Goal: Task Accomplishment & Management: Manage account settings

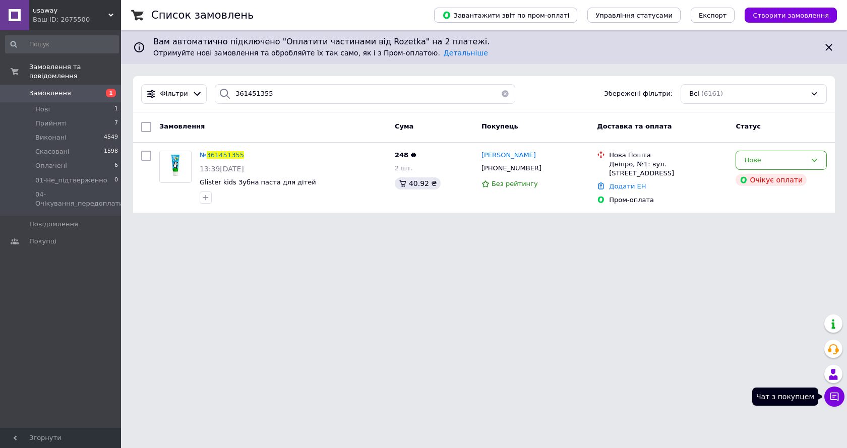
click at [833, 400] on icon at bounding box center [834, 397] width 9 height 9
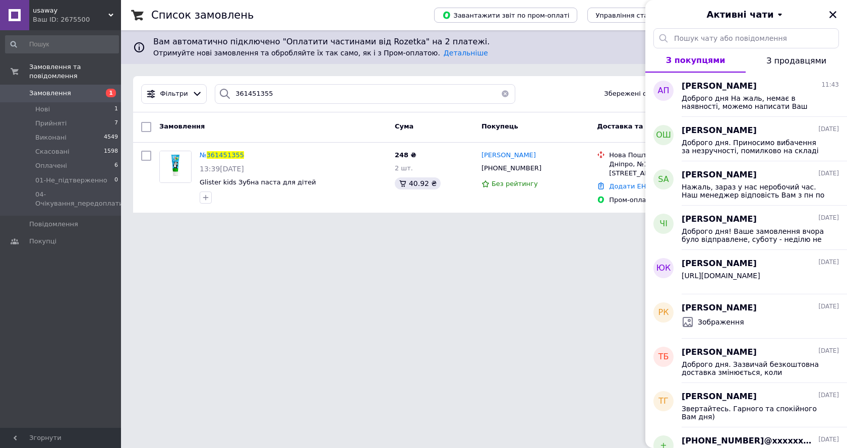
click at [830, 16] on icon "Закрити" at bounding box center [832, 14] width 9 height 9
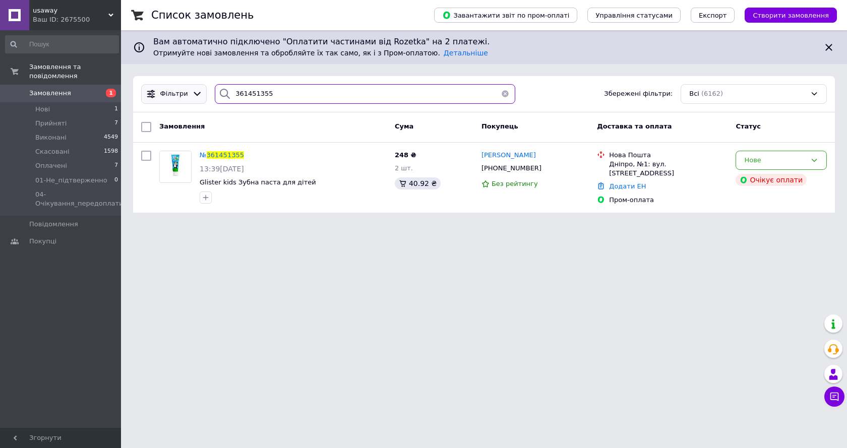
drag, startPoint x: 295, startPoint y: 94, endPoint x: 175, endPoint y: 90, distance: 119.5
click at [173, 87] on div "Фільтри 361451355 Збережені фільтри: Всі (6162)" at bounding box center [484, 94] width 694 height 20
paste input "360600081"
type input "360600081"
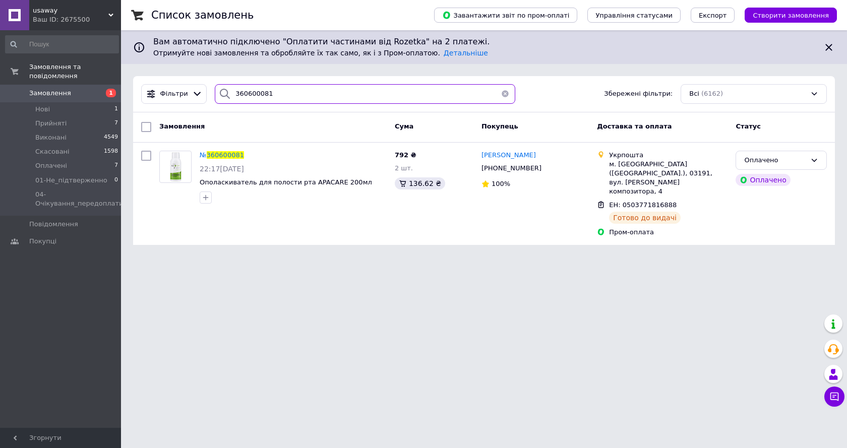
drag, startPoint x: 281, startPoint y: 93, endPoint x: 220, endPoint y: 96, distance: 61.6
click at [220, 96] on div "360600081" at bounding box center [365, 94] width 300 height 20
paste input "360858391"
type input "360858391"
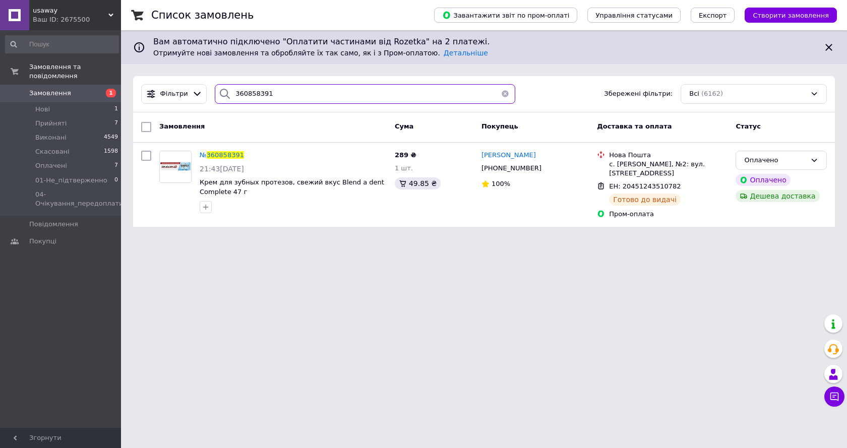
drag, startPoint x: 277, startPoint y: 91, endPoint x: 223, endPoint y: 122, distance: 62.3
click at [190, 95] on div "Фільтри 360858391 Збережені фільтри: Всі (6162)" at bounding box center [484, 94] width 694 height 20
paste input "361110226"
type input "361110226"
drag, startPoint x: 276, startPoint y: 90, endPoint x: 218, endPoint y: 105, distance: 59.9
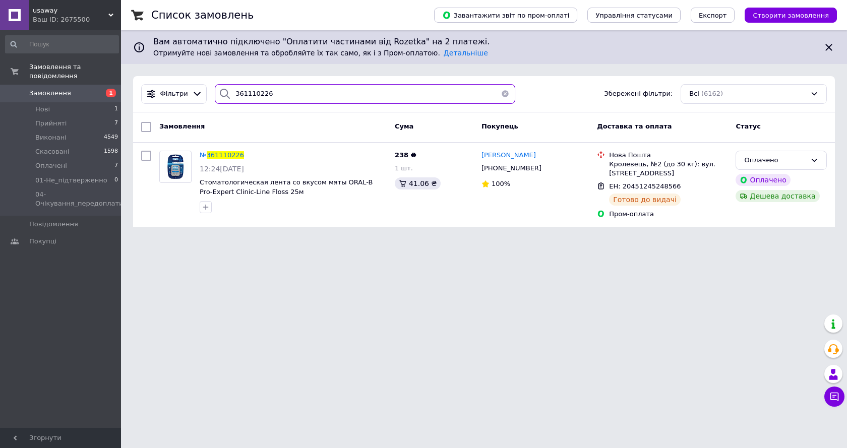
click at [215, 101] on div "361110226" at bounding box center [365, 94] width 300 height 20
paste input "361249724"
type input "361249724"
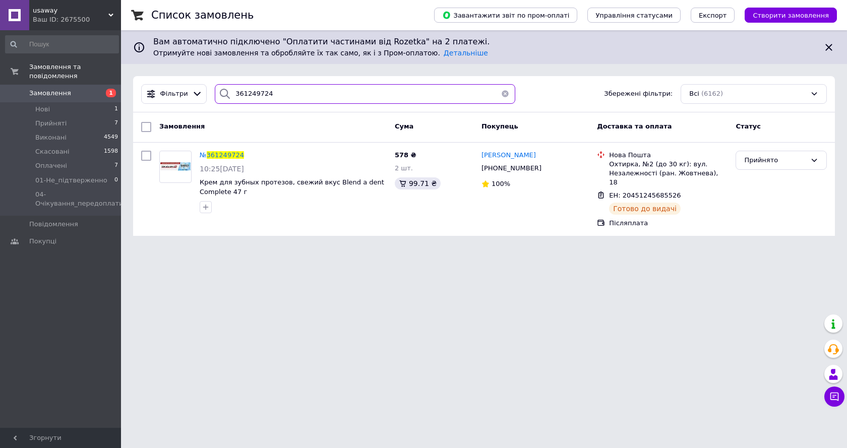
drag, startPoint x: 306, startPoint y: 95, endPoint x: 257, endPoint y: 123, distance: 56.5
click at [183, 91] on div "Фільтри 361249724 Збережені фільтри: Всі (6162)" at bounding box center [484, 94] width 694 height 20
paste input "361273013"
type input "361273013"
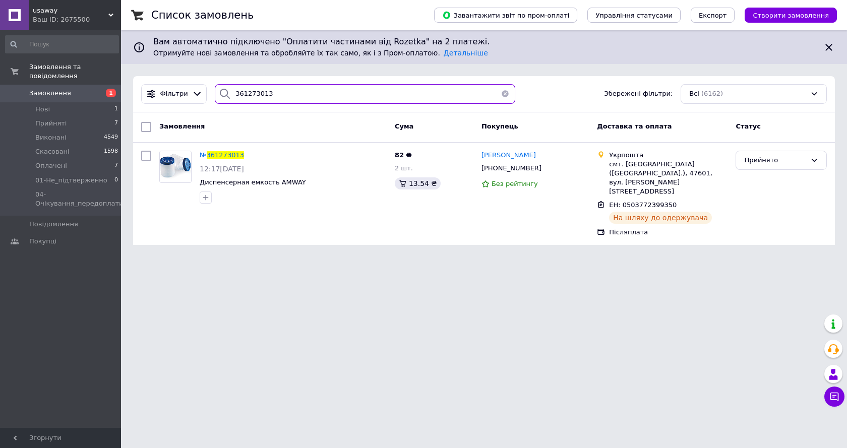
drag, startPoint x: 271, startPoint y: 94, endPoint x: 230, endPoint y: 102, distance: 41.6
click at [224, 94] on div "361273013" at bounding box center [365, 94] width 300 height 20
paste input "361421149"
type input "361421149"
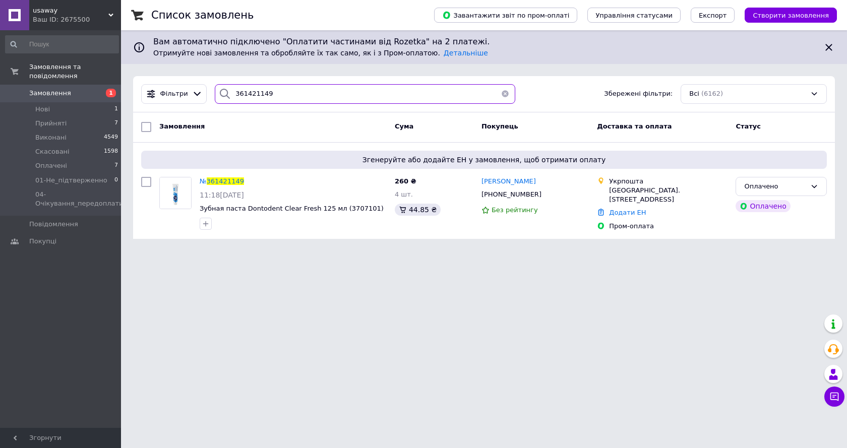
drag, startPoint x: 278, startPoint y: 88, endPoint x: 222, endPoint y: 125, distance: 67.0
click at [215, 99] on div "361421149" at bounding box center [365, 94] width 300 height 20
paste input "361482494"
type input "361482494"
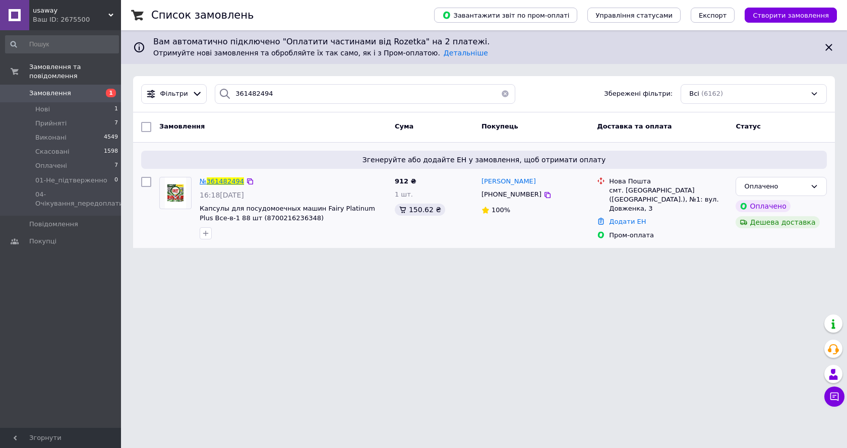
click at [222, 180] on span "361482494" at bounding box center [225, 181] width 37 height 8
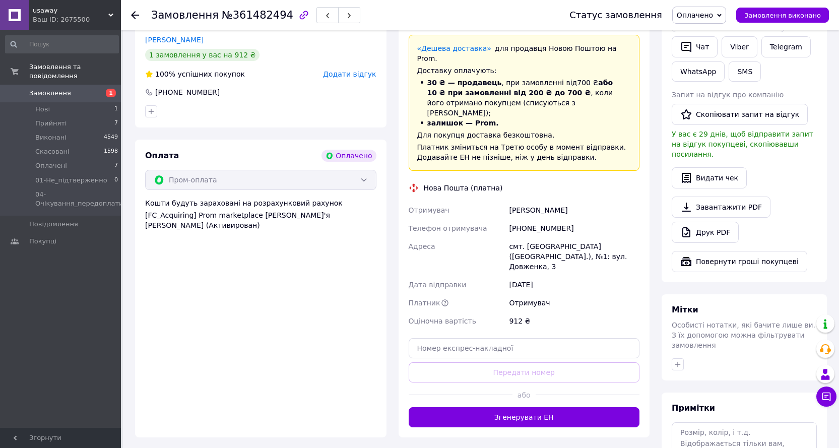
scroll to position [579, 0]
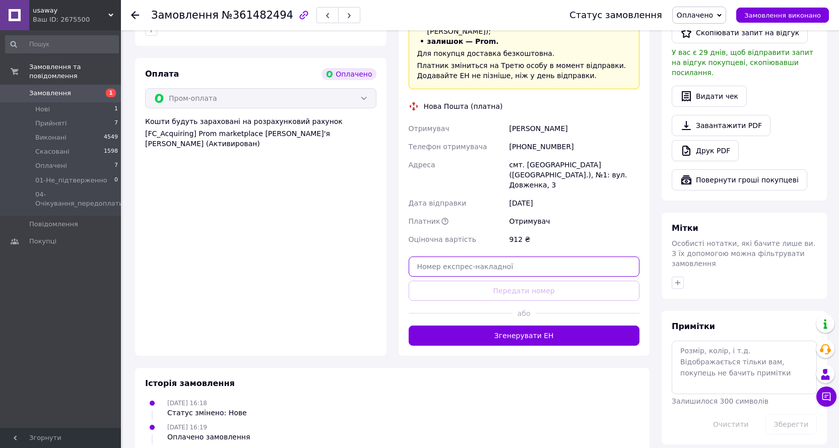
click at [473, 257] on input "text" at bounding box center [524, 267] width 231 height 20
paste input "20451246880317"
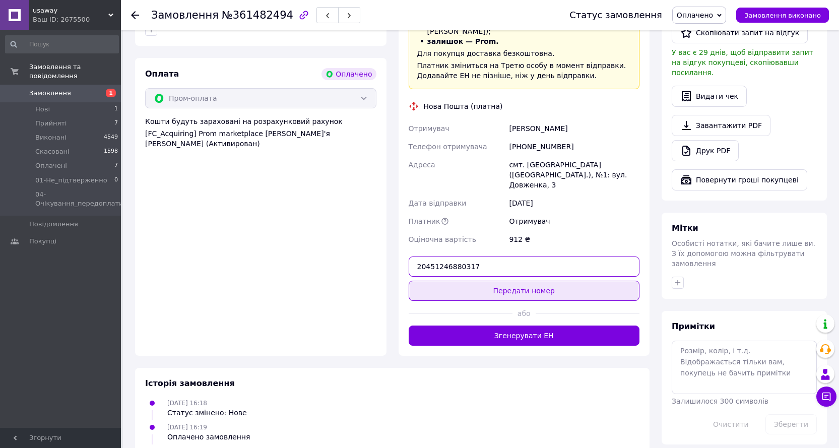
type input "20451246880317"
click at [522, 281] on button "Передати номер" at bounding box center [524, 291] width 231 height 20
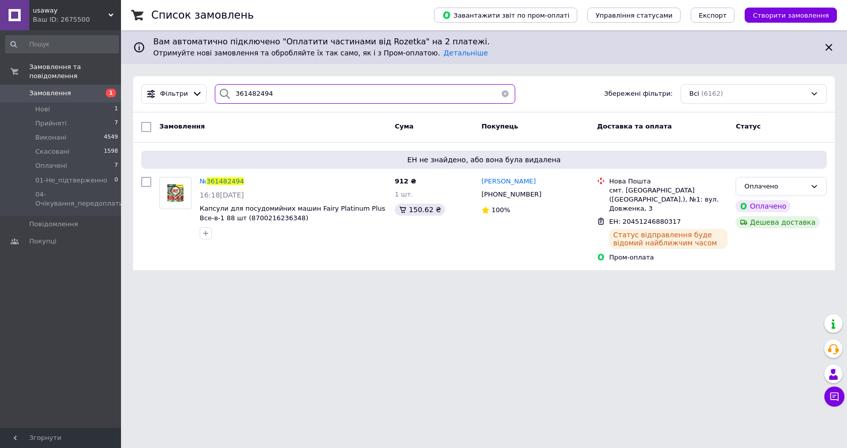
drag, startPoint x: 257, startPoint y: 93, endPoint x: 231, endPoint y: 92, distance: 25.7
click at [231, 92] on input "361482494" at bounding box center [365, 94] width 300 height 20
paste input "361645069"
type input "361645069"
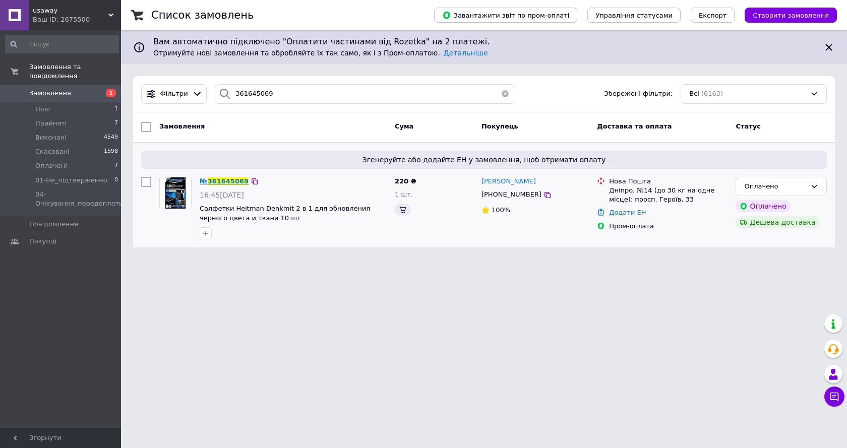
click at [232, 182] on span "361645069" at bounding box center [228, 181] width 41 height 8
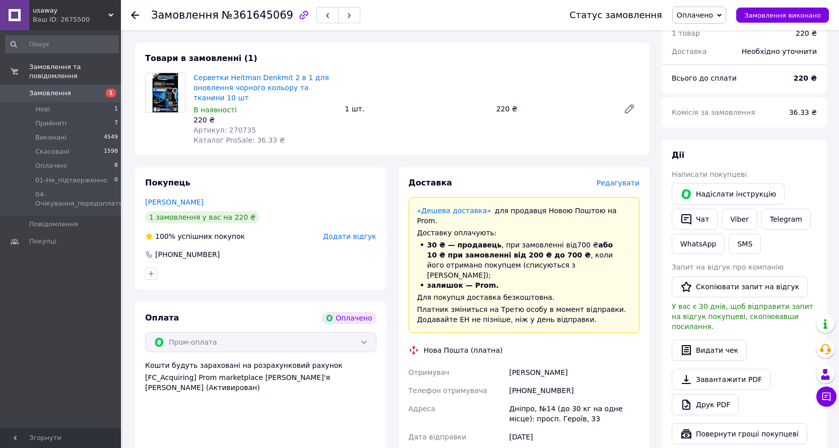
scroll to position [454, 0]
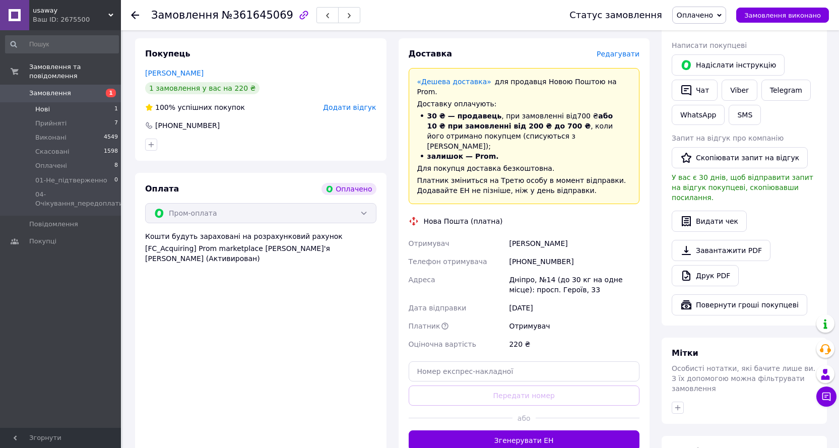
click at [68, 102] on li "Нові 1" at bounding box center [62, 109] width 124 height 14
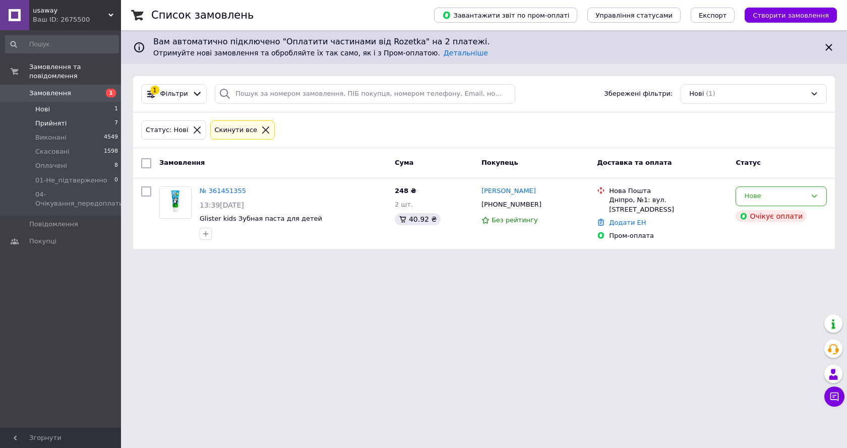
click at [79, 116] on li "Прийняті 7" at bounding box center [62, 123] width 124 height 14
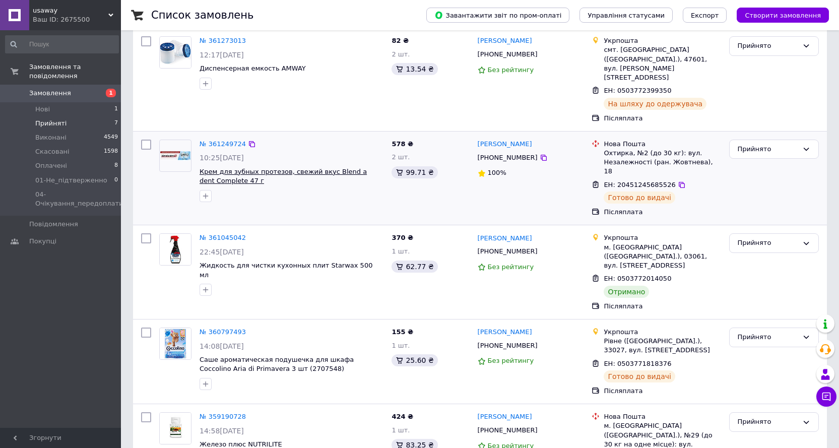
scroll to position [151, 0]
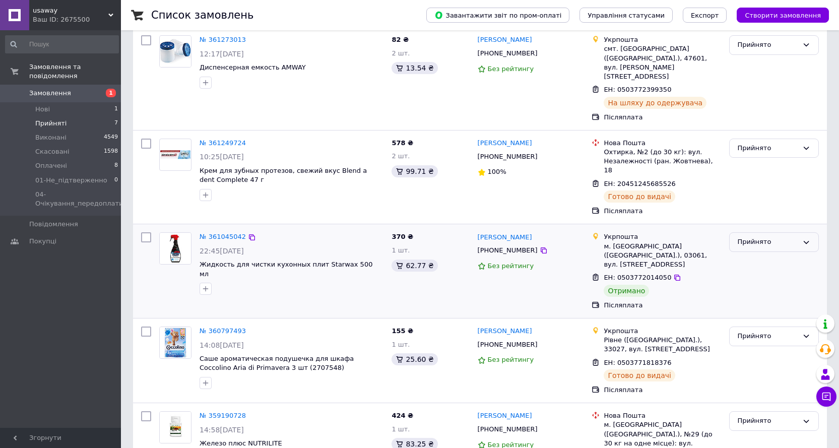
click at [787, 237] on div "Прийнято" at bounding box center [768, 242] width 60 height 11
click at [761, 254] on li "Виконано" at bounding box center [774, 263] width 89 height 19
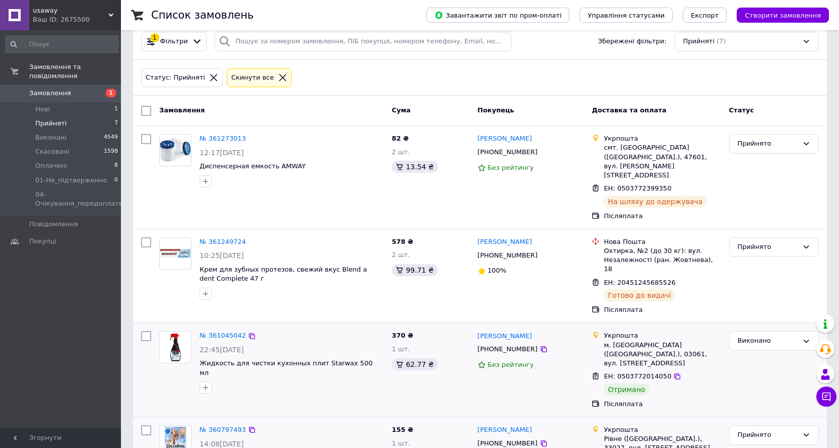
scroll to position [0, 0]
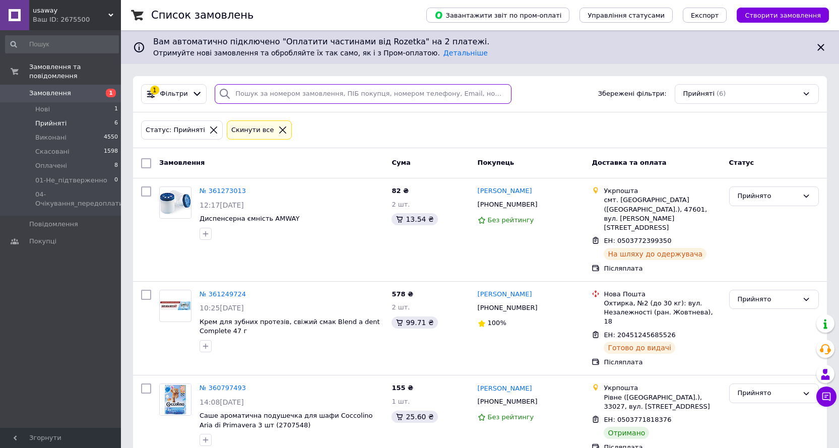
click at [287, 96] on input "search" at bounding box center [363, 94] width 297 height 20
paste input "361645891"
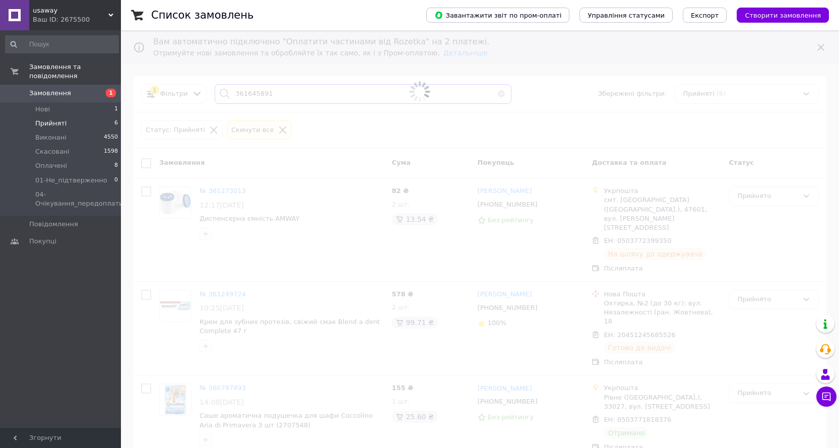
type input "361645891"
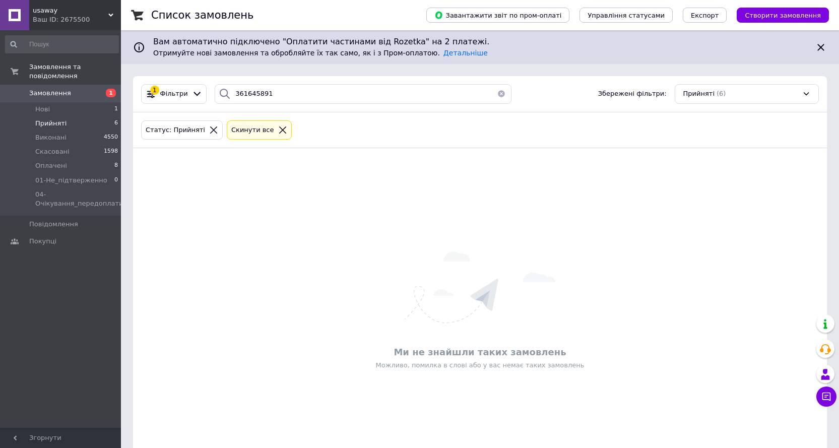
click at [278, 128] on icon at bounding box center [282, 130] width 9 height 9
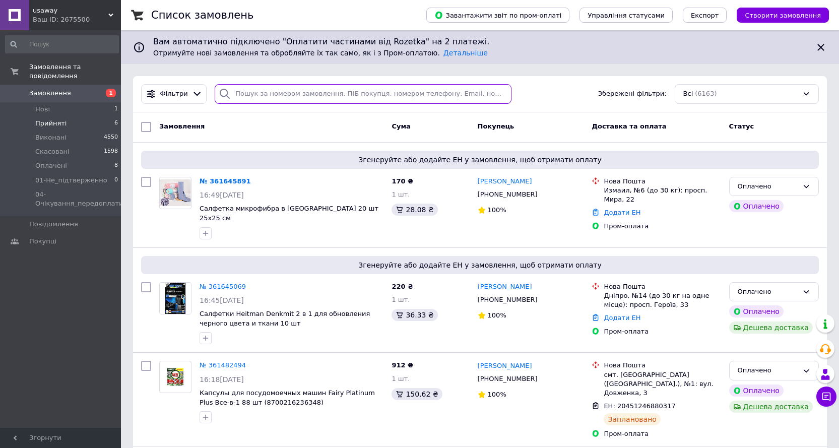
click at [265, 94] on input "search" at bounding box center [363, 94] width 297 height 20
paste input "361645891"
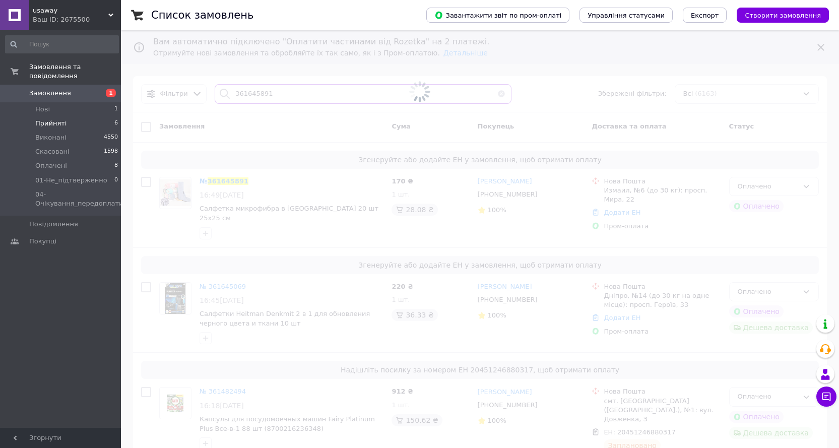
type input "361645891"
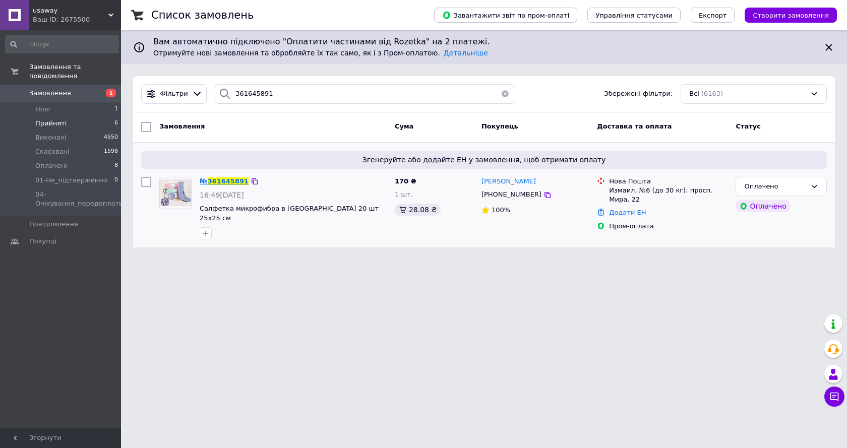
click at [228, 177] on span "361645891" at bounding box center [228, 181] width 41 height 8
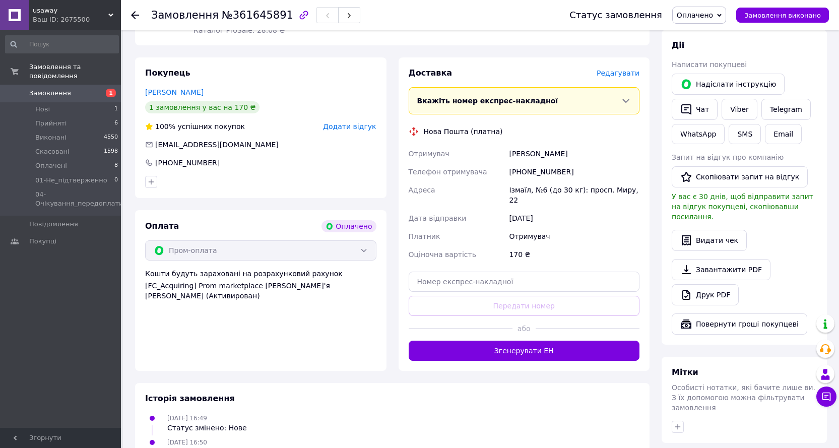
scroll to position [454, 0]
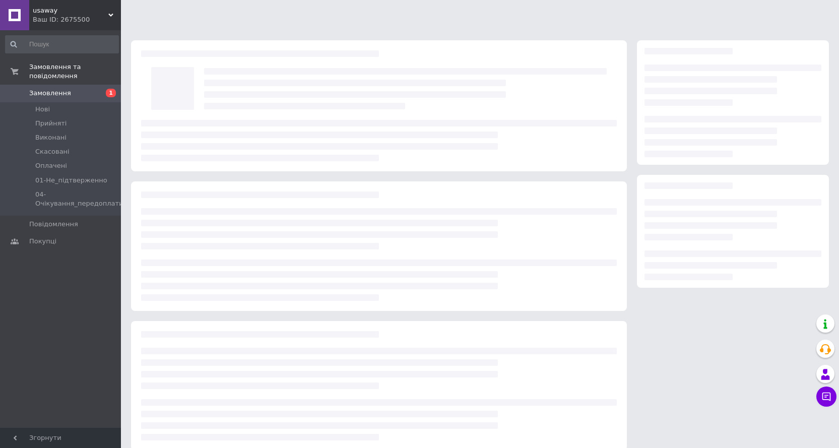
scroll to position [13, 0]
